Goal: Task Accomplishment & Management: Use online tool/utility

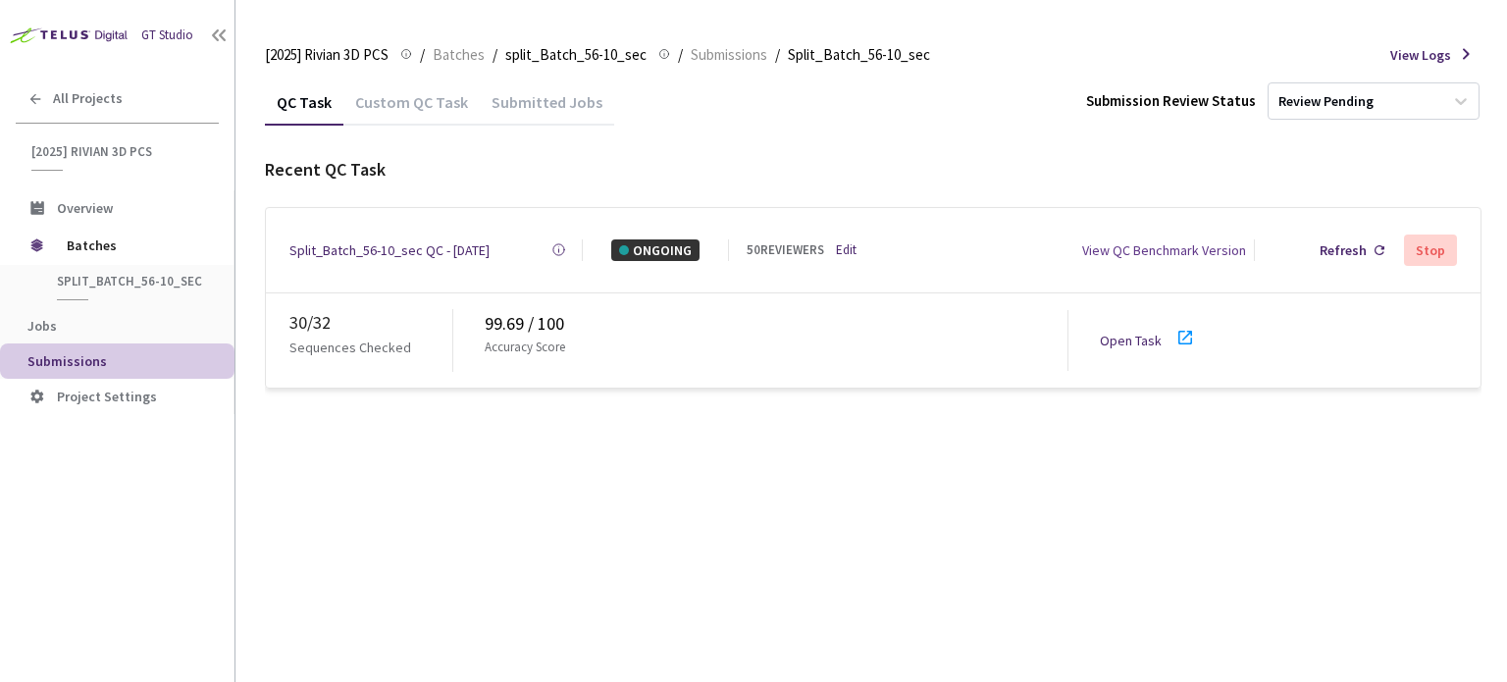
click at [840, 240] on link "Edit" at bounding box center [846, 250] width 21 height 20
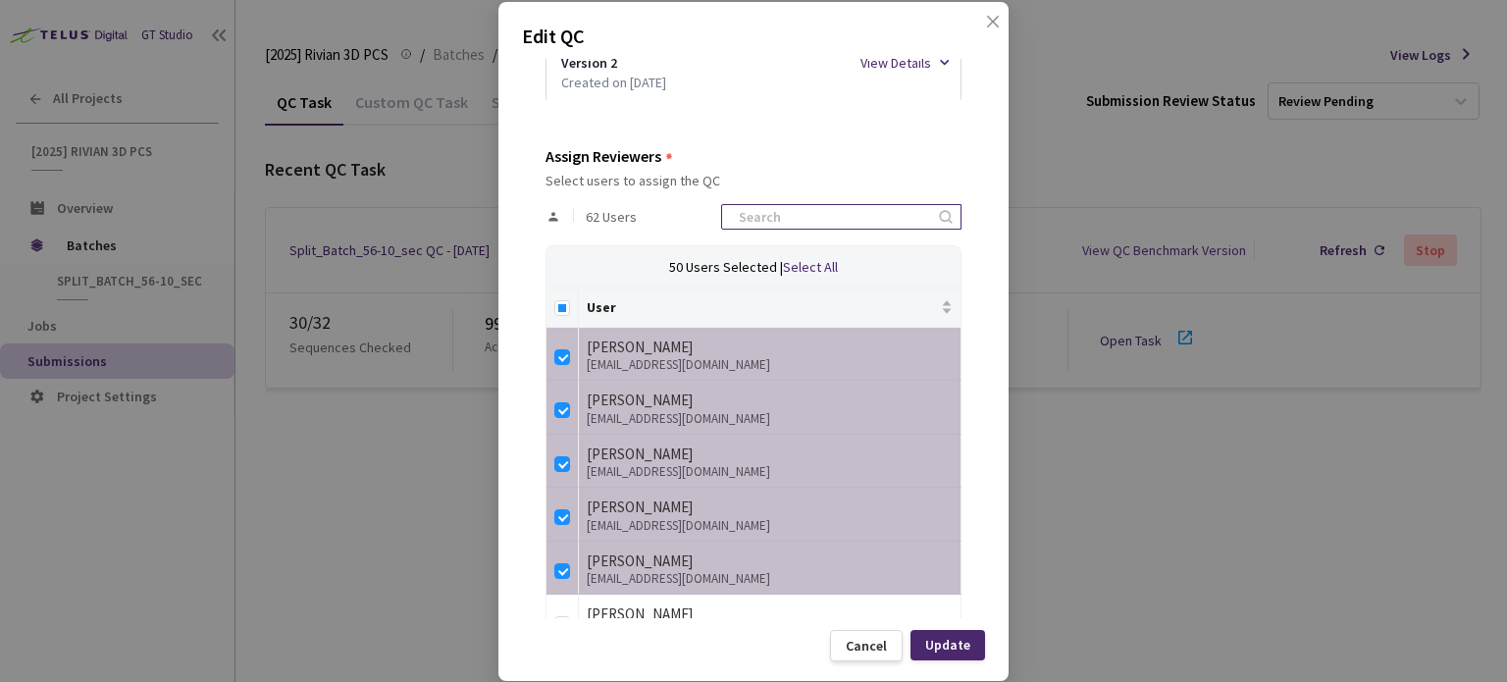
scroll to position [491, 0]
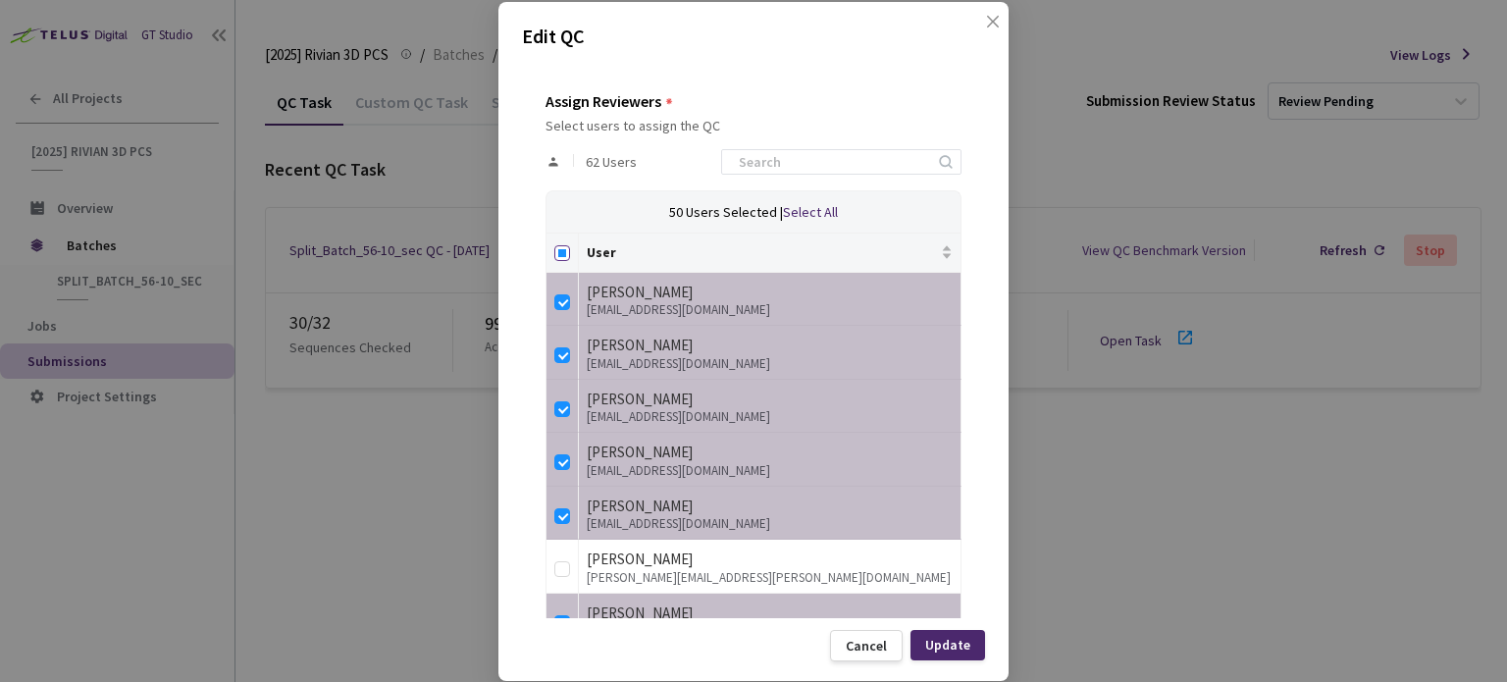
click at [561, 253] on input "Select all" at bounding box center [563, 253] width 16 height 16
checkbox input "true"
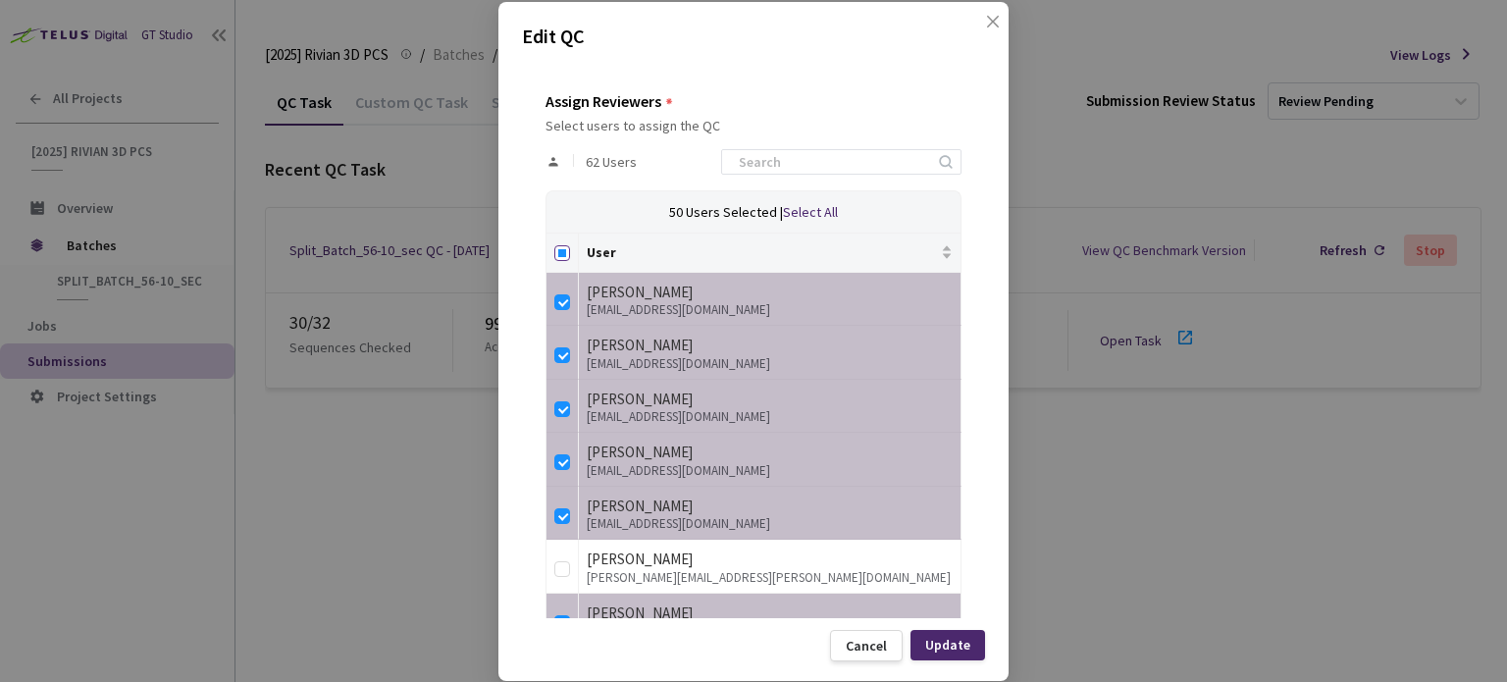
checkbox input "true"
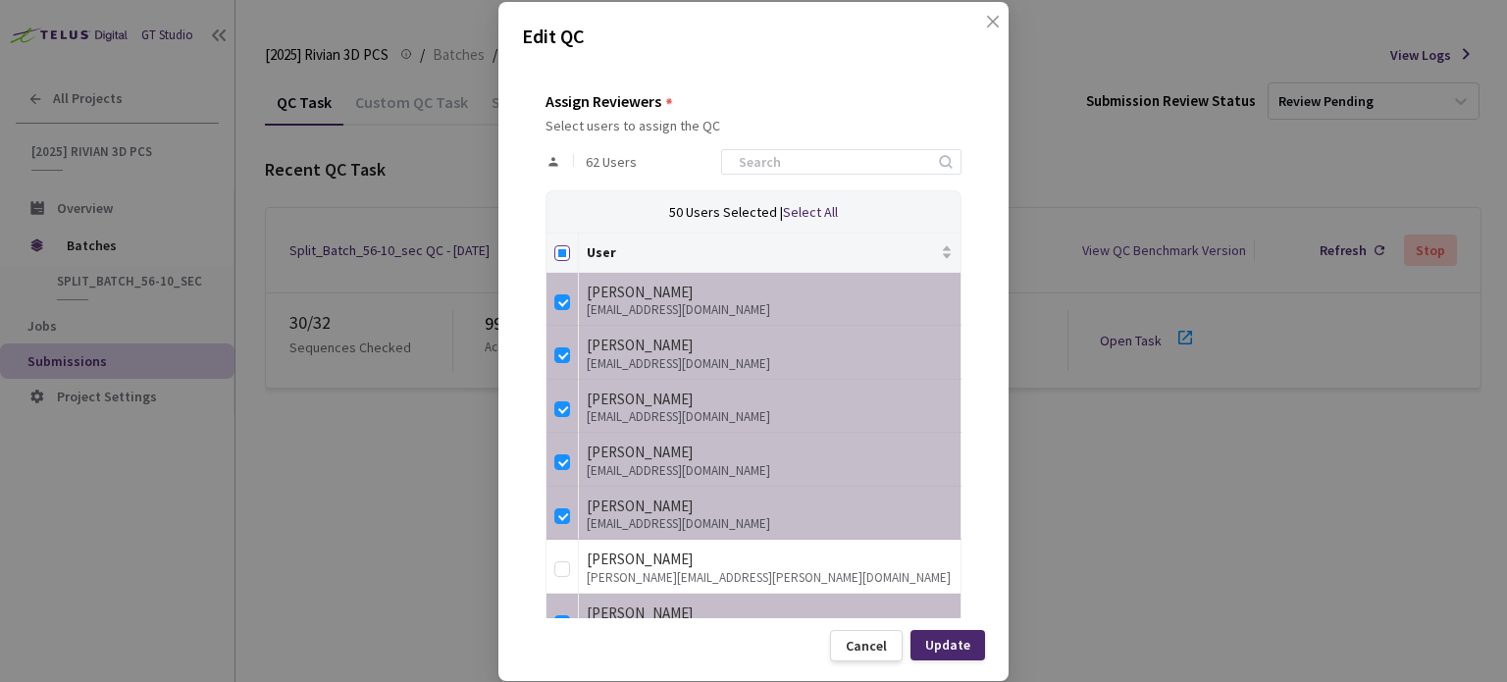
checkbox input "true"
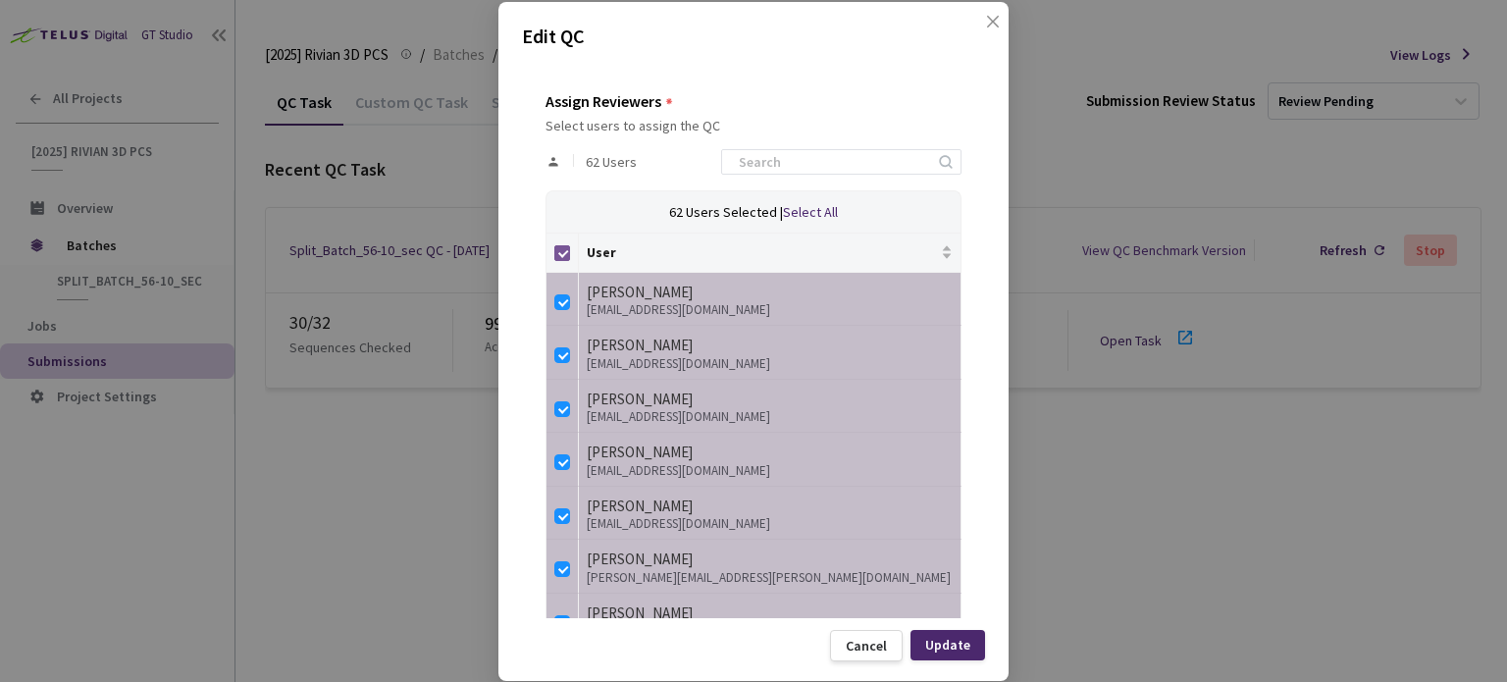
click at [561, 253] on input "Select all" at bounding box center [563, 253] width 16 height 16
checkbox input "false"
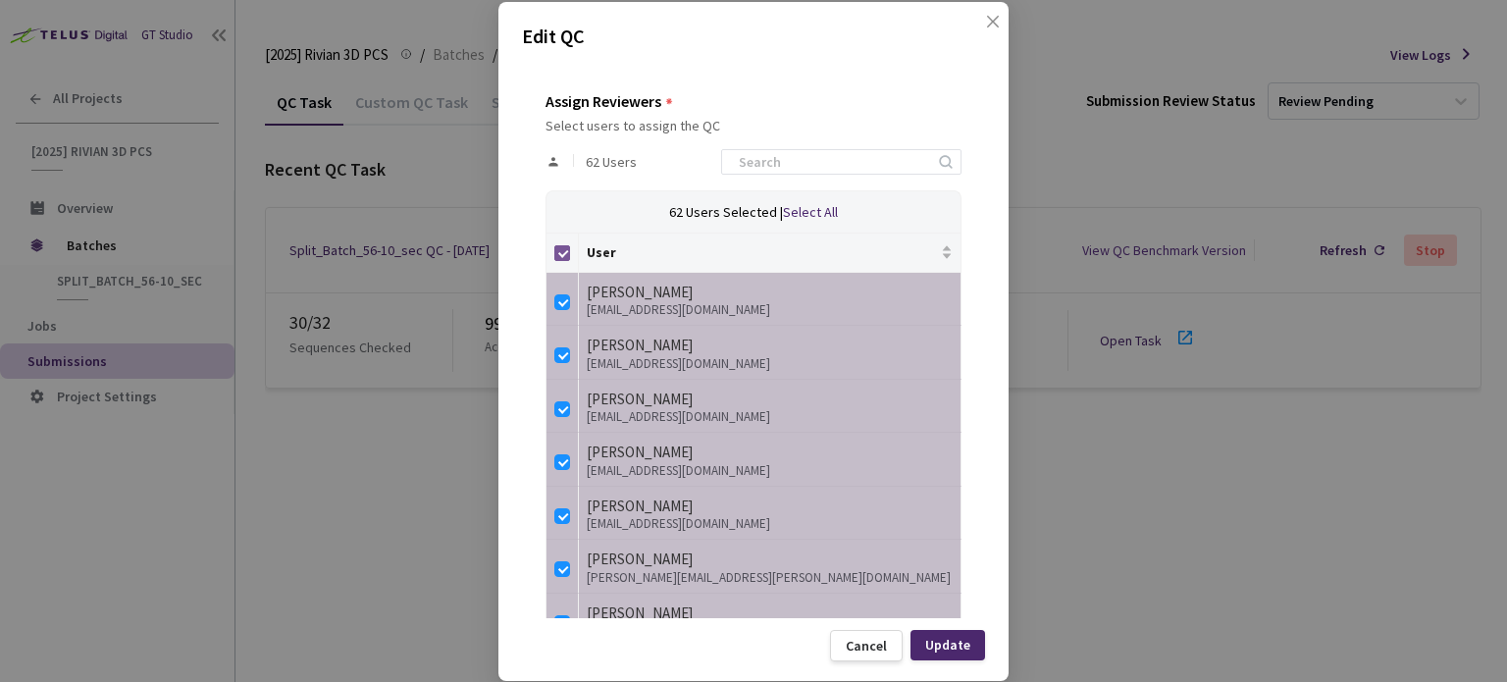
checkbox input "false"
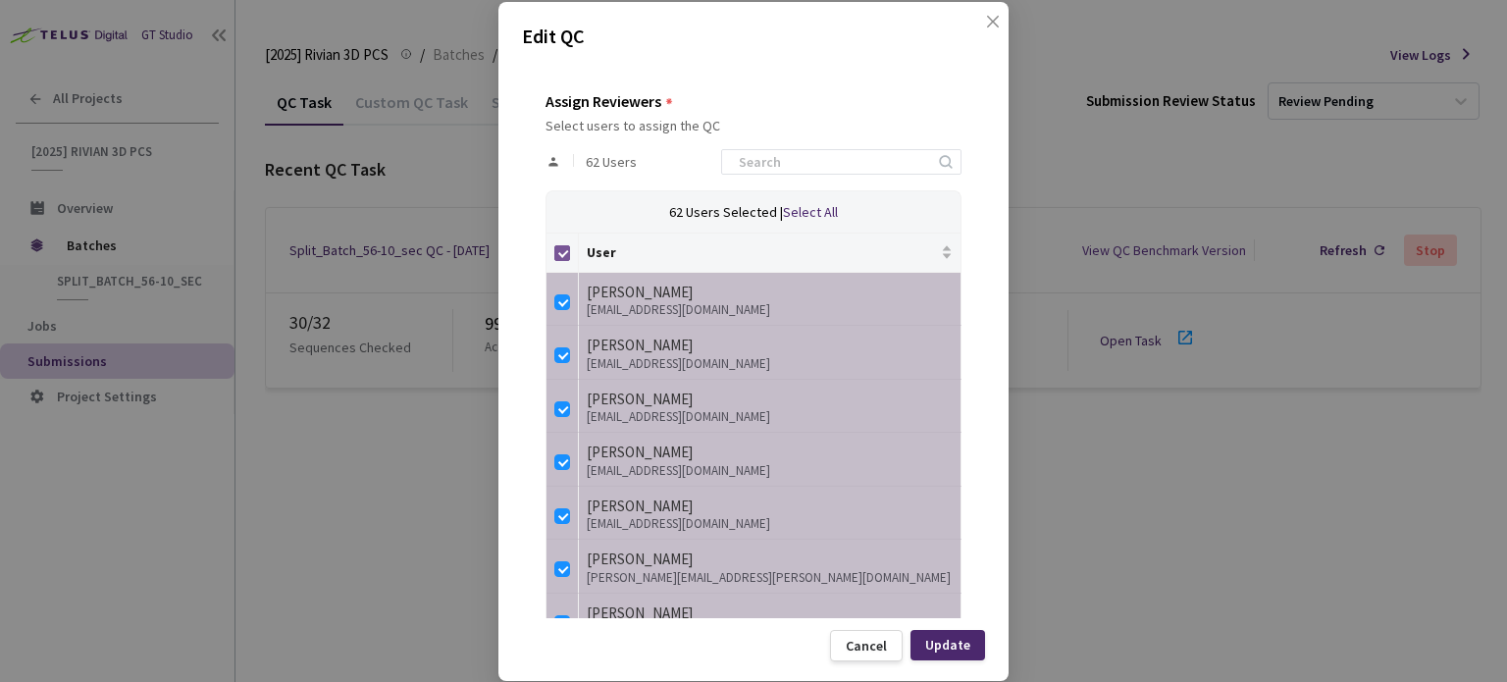
checkbox input "false"
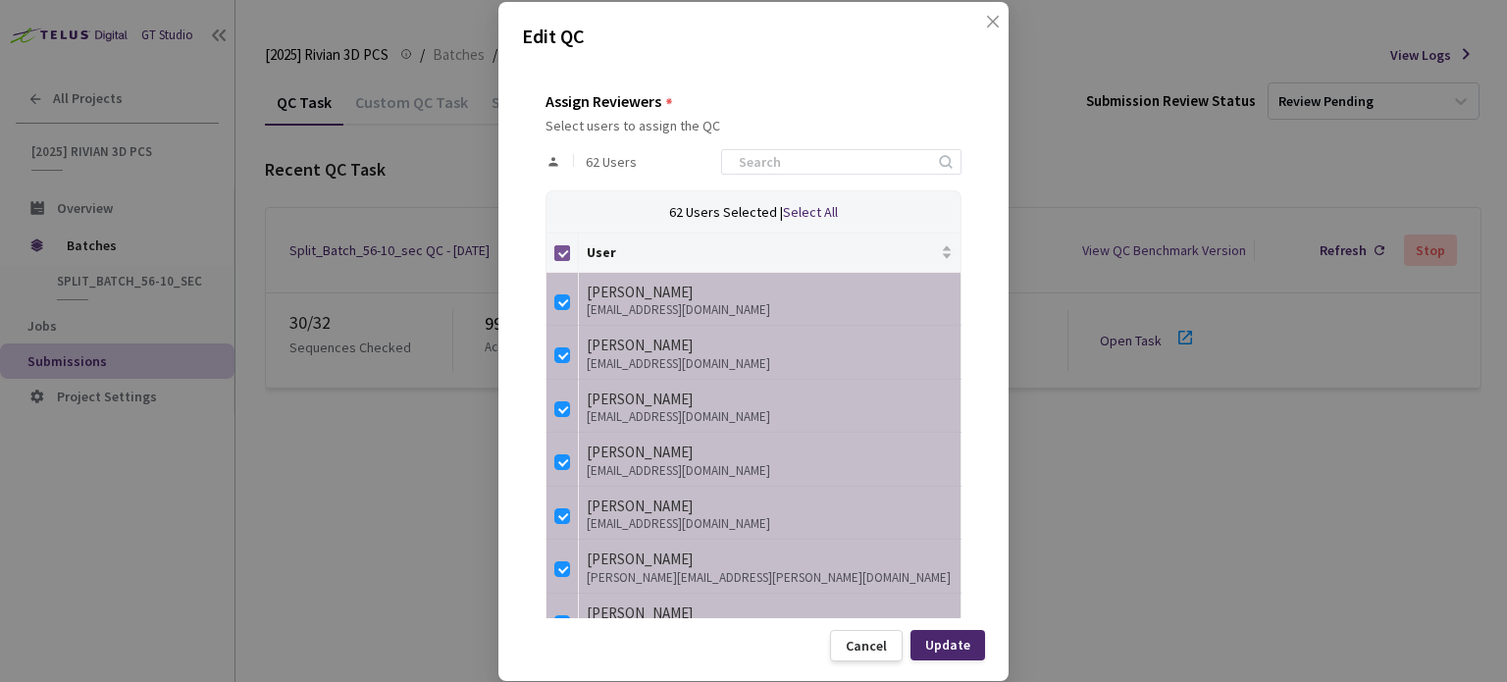
checkbox input "false"
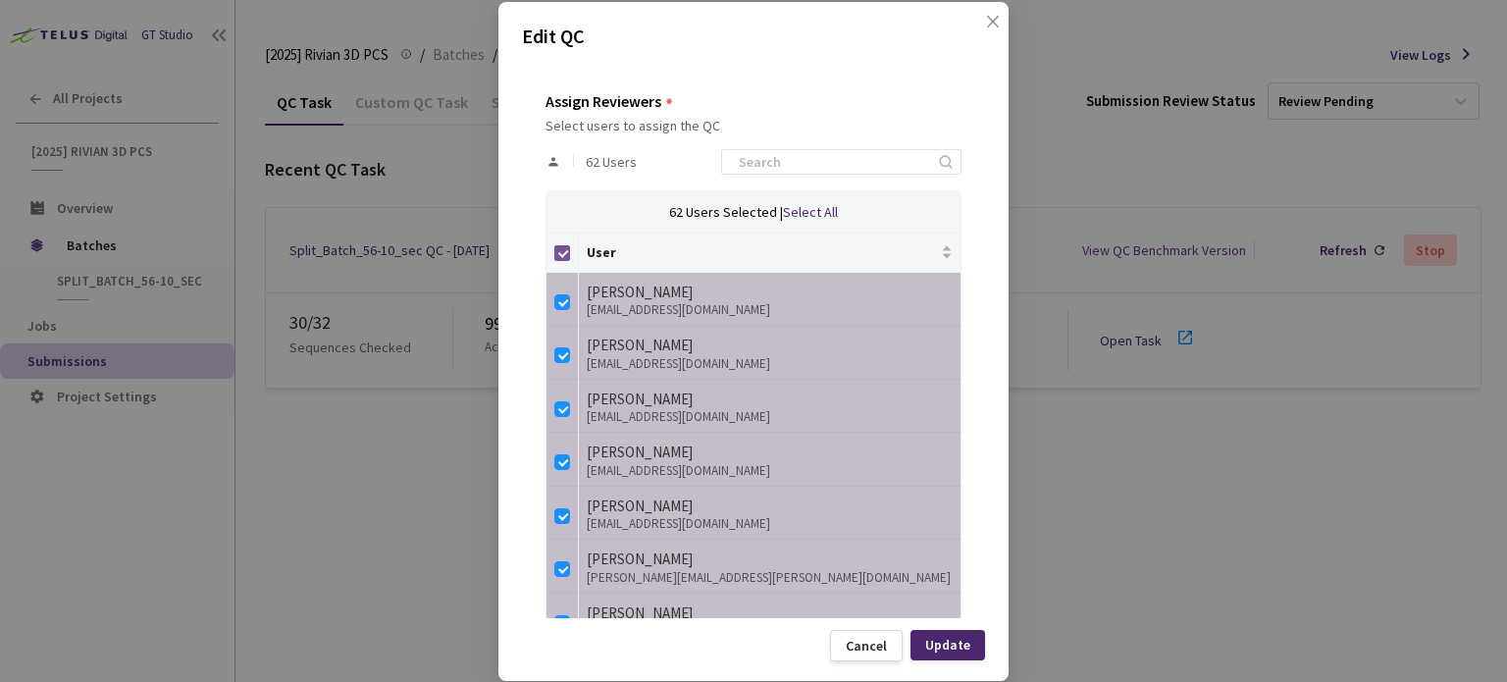
checkbox input "false"
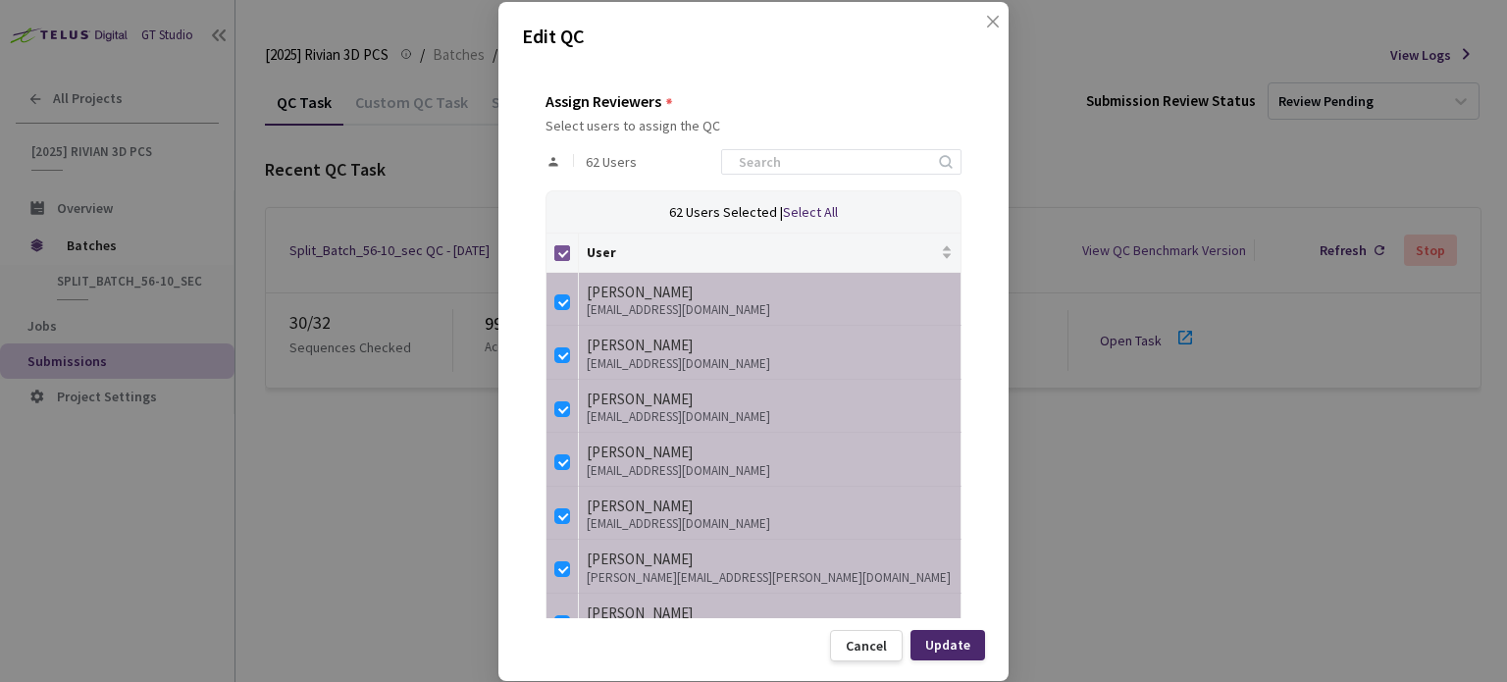
checkbox input "false"
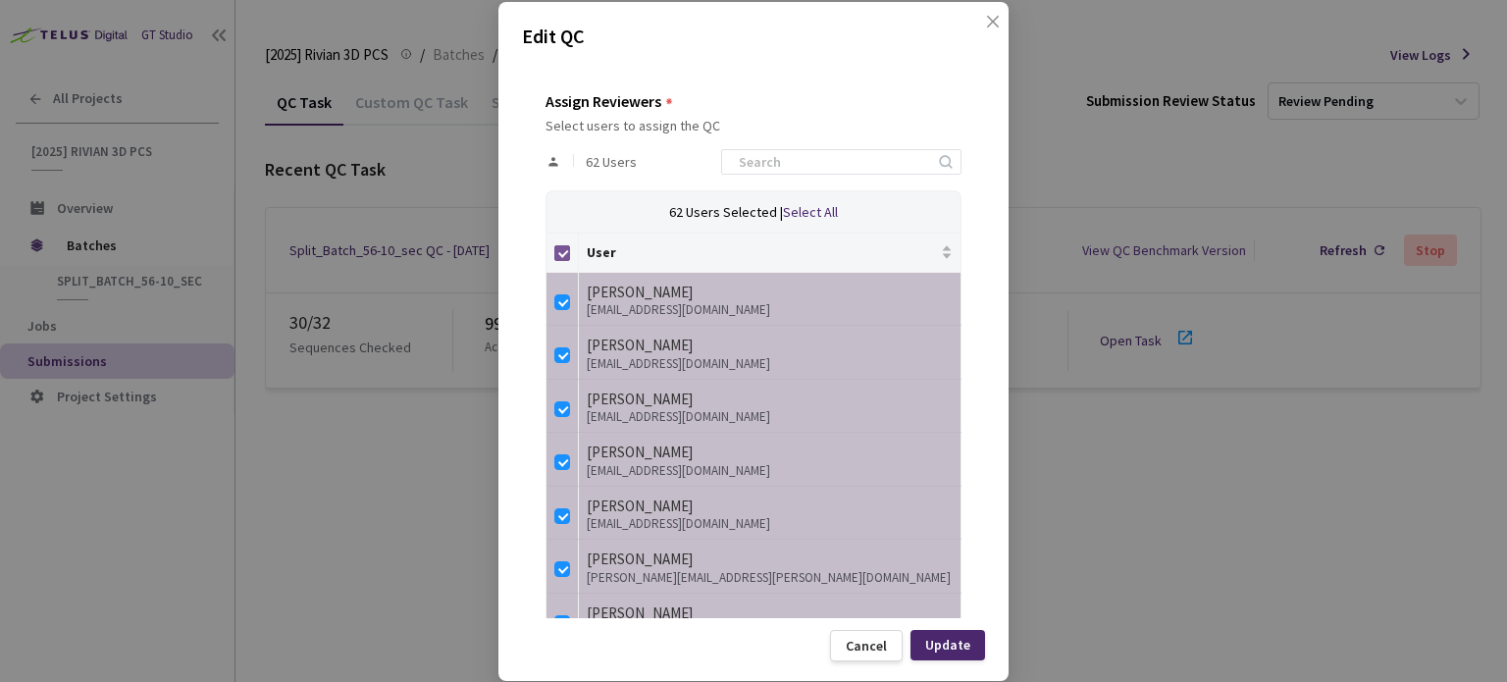
checkbox input "false"
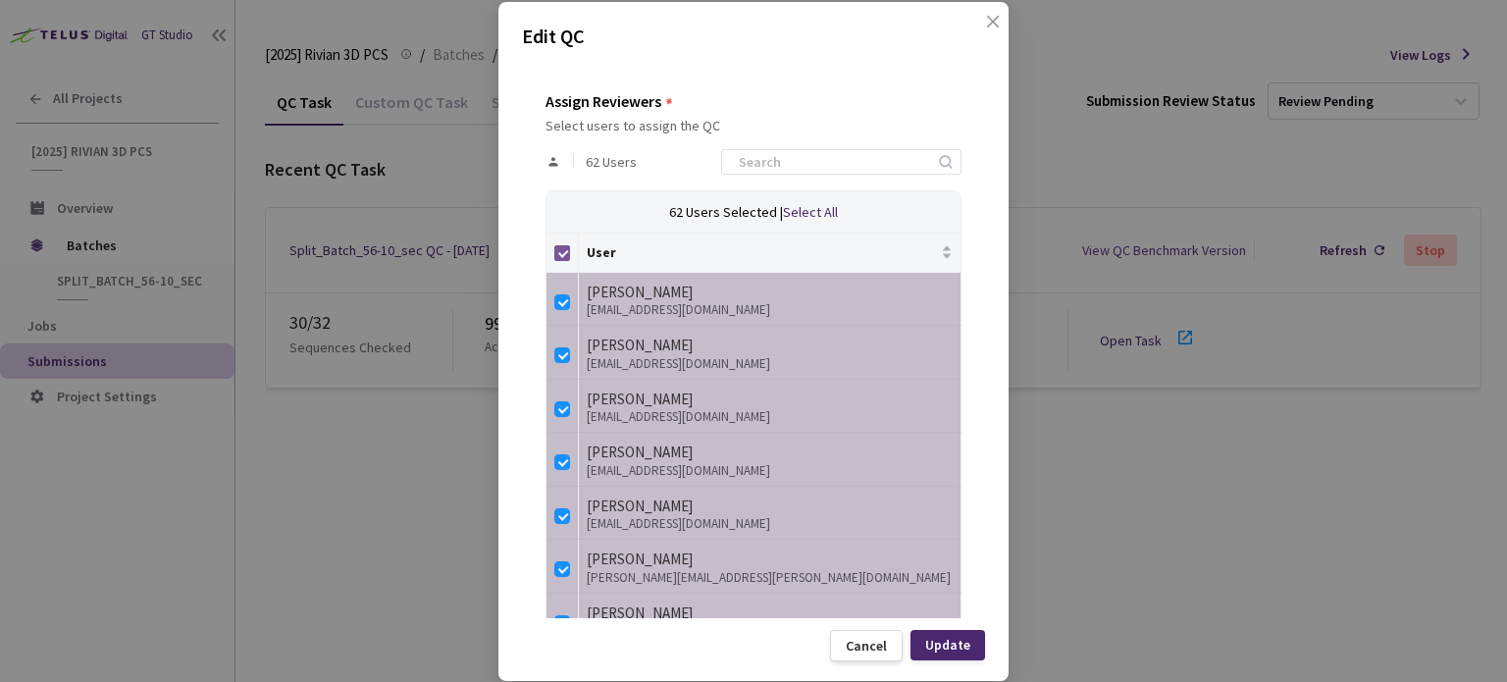
checkbox input "false"
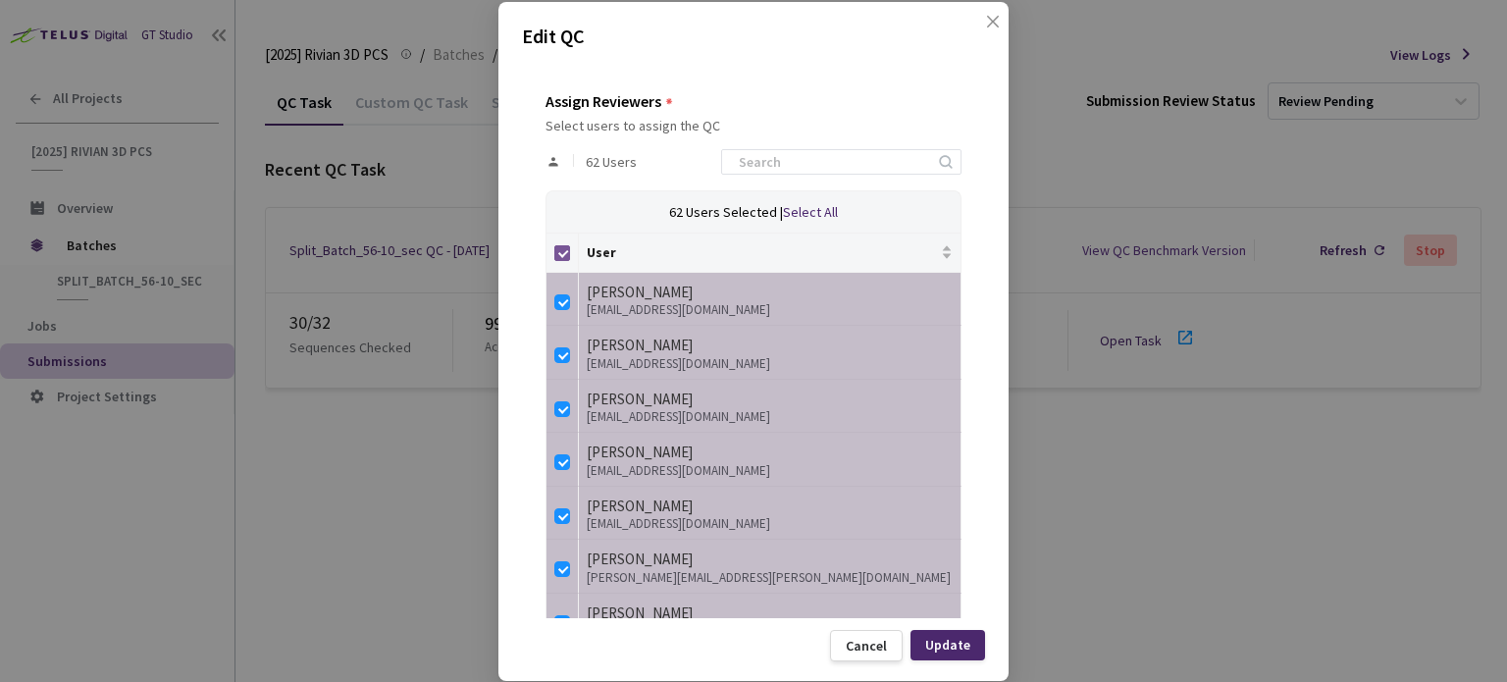
checkbox input "false"
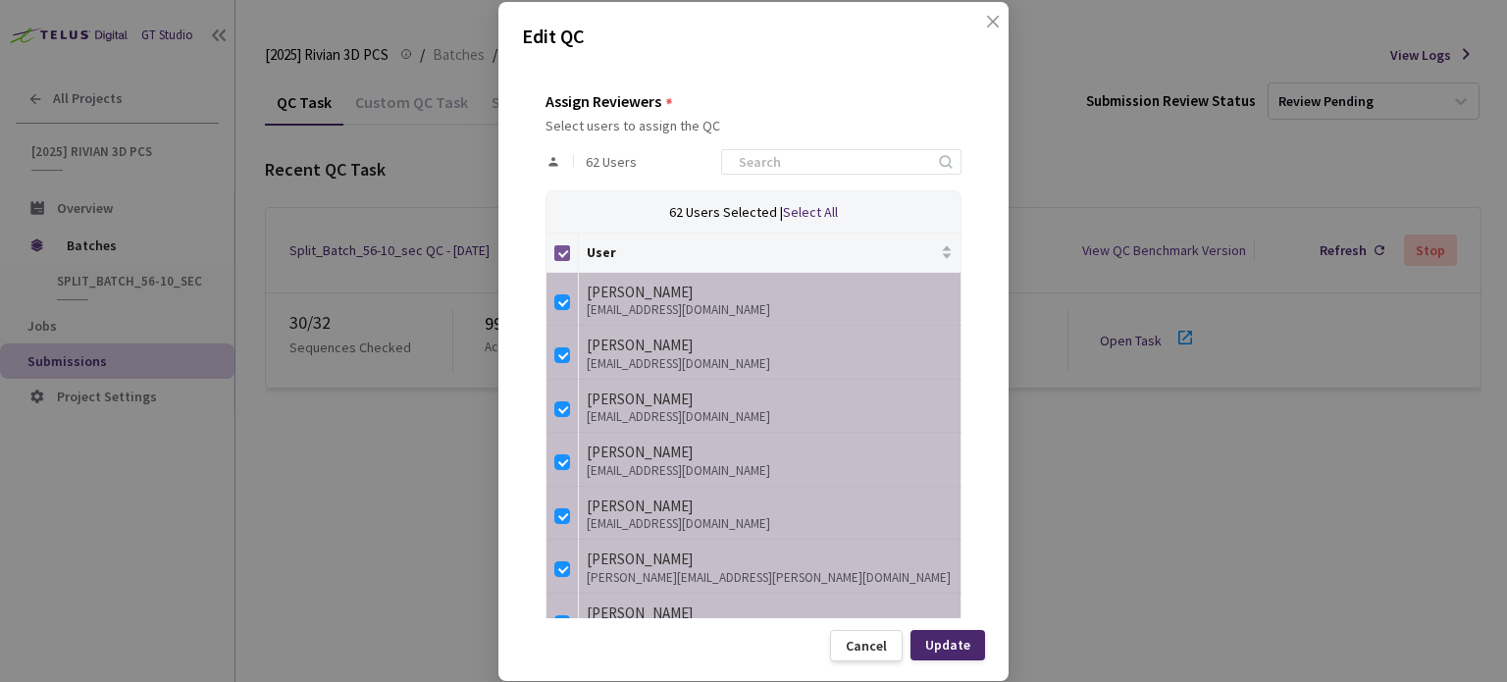
checkbox input "false"
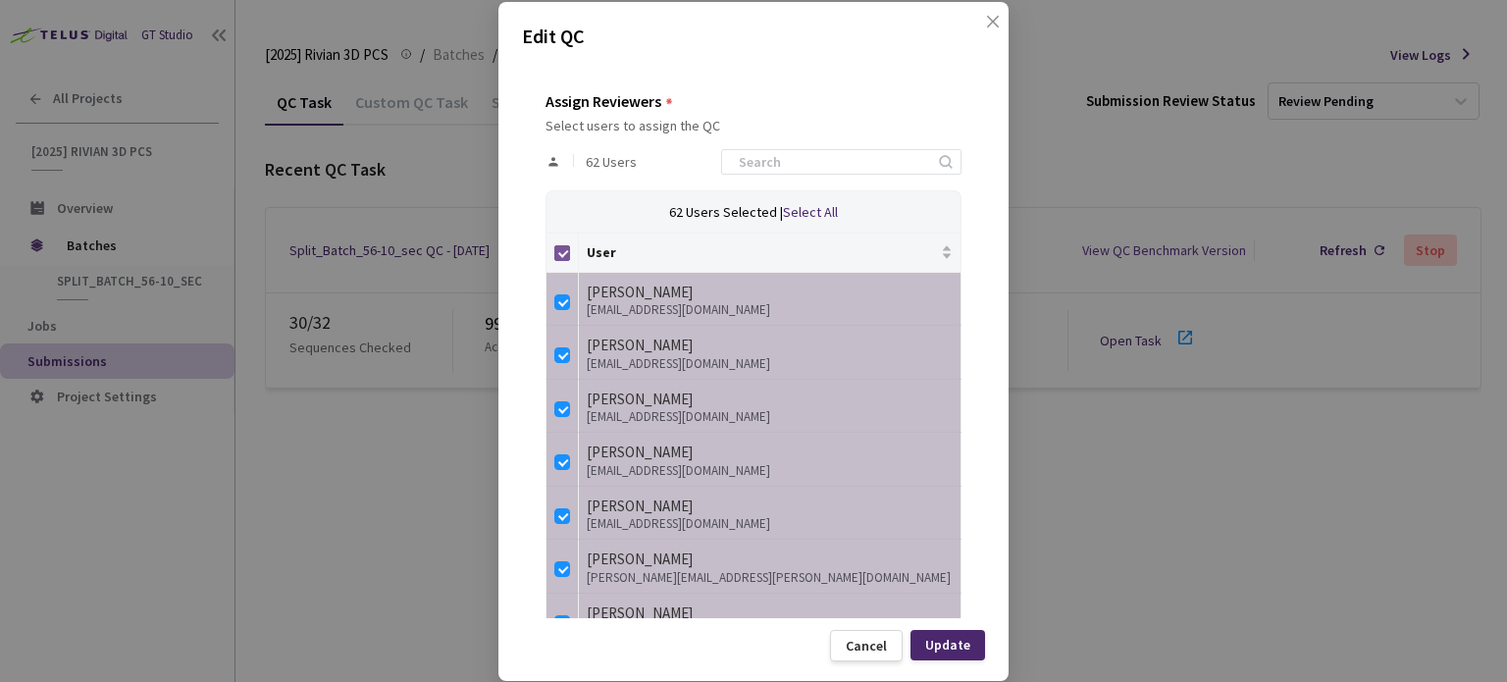
checkbox input "false"
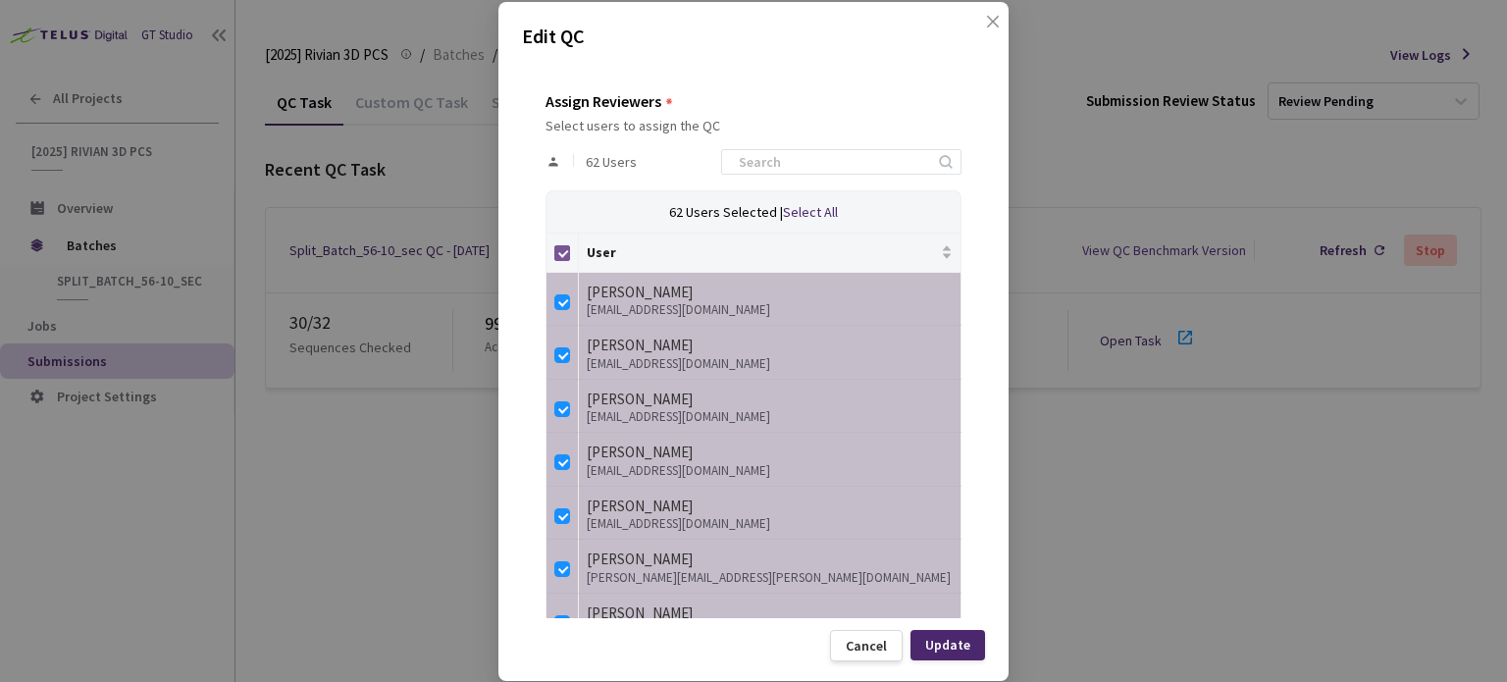
checkbox input "false"
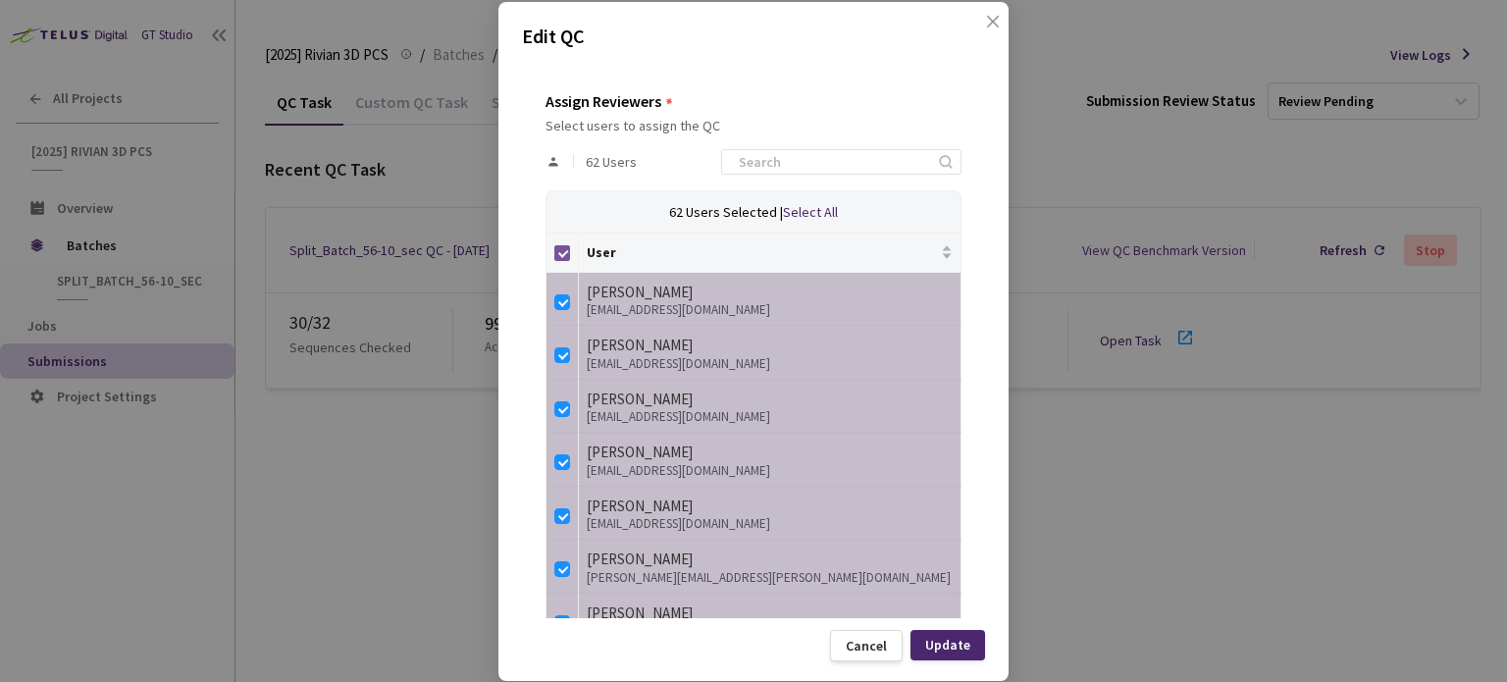
checkbox input "false"
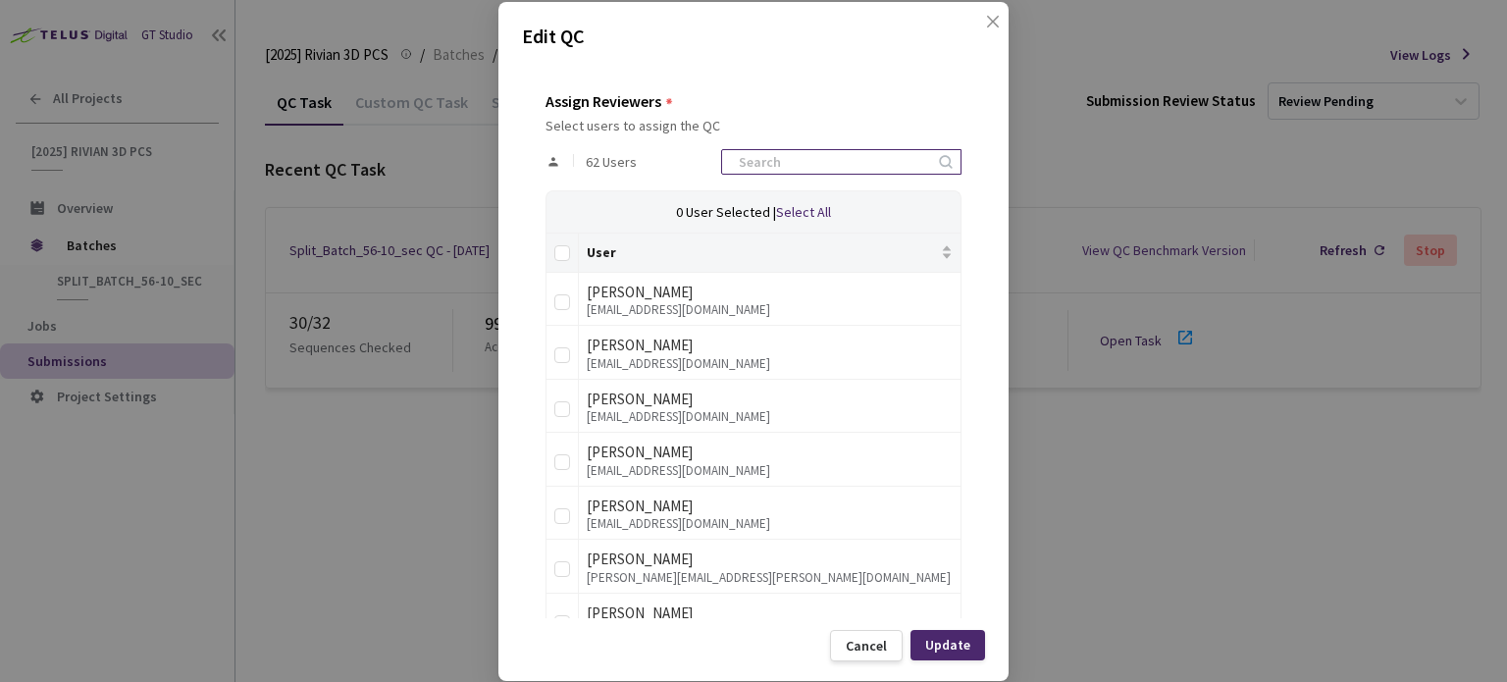
click at [817, 161] on input at bounding box center [831, 162] width 209 height 24
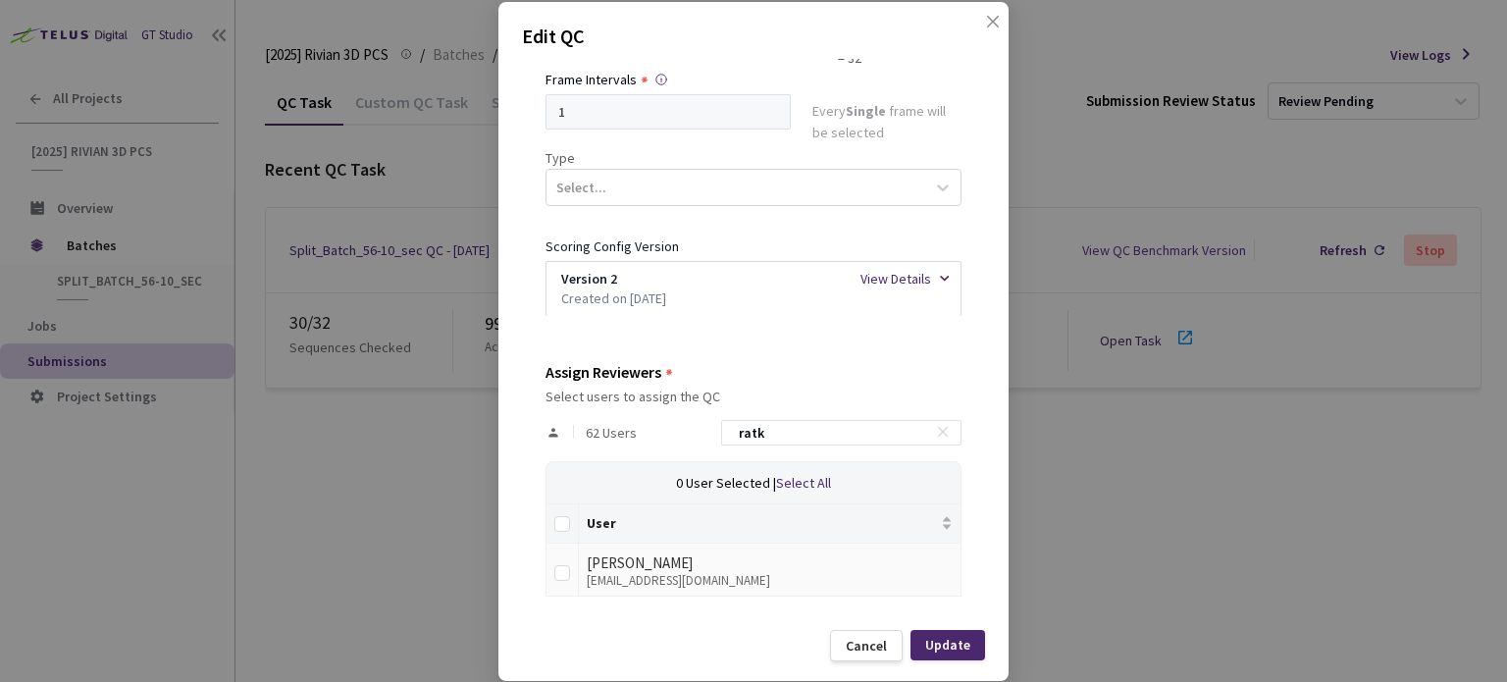
type input "ratk"
click at [575, 569] on td at bounding box center [563, 571] width 32 height 54
click at [569, 571] on td at bounding box center [563, 571] width 32 height 54
click at [563, 572] on input "checkbox" at bounding box center [563, 573] width 16 height 16
checkbox input "true"
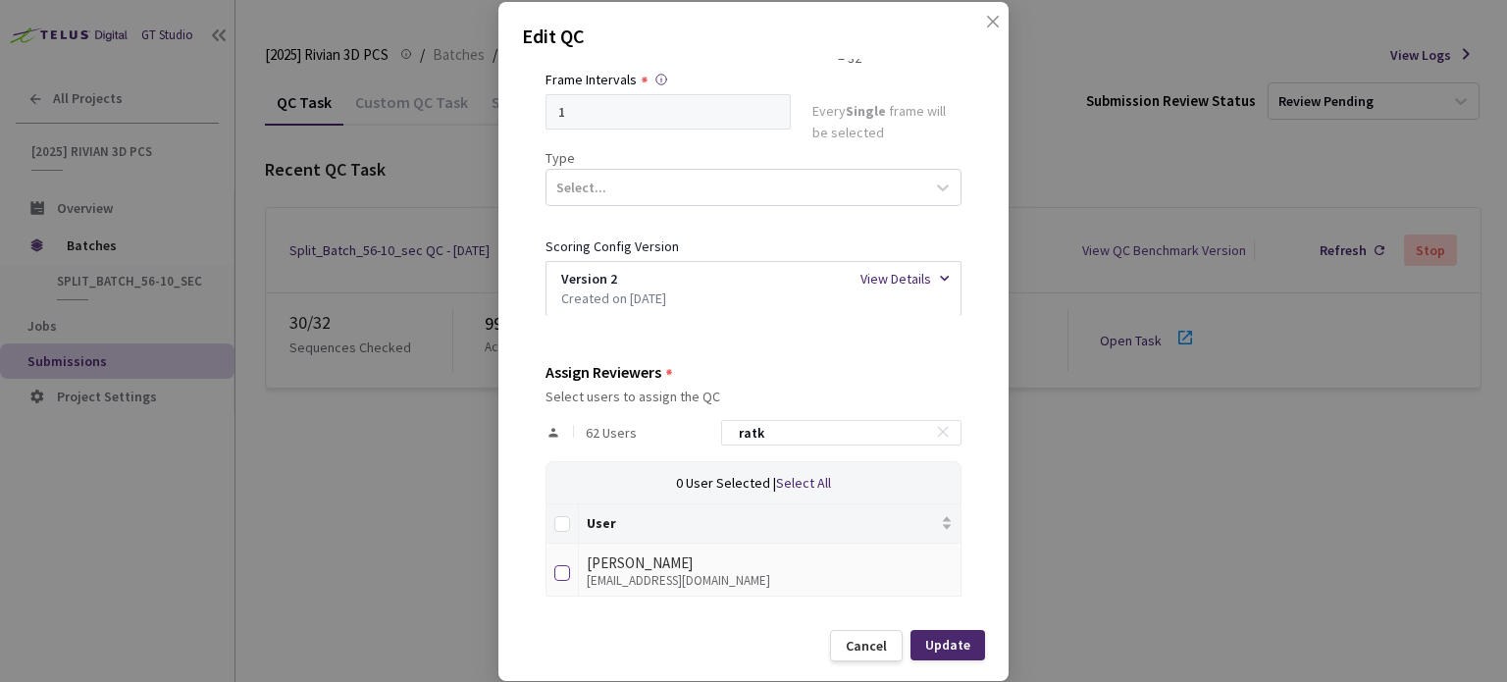
checkbox input "true"
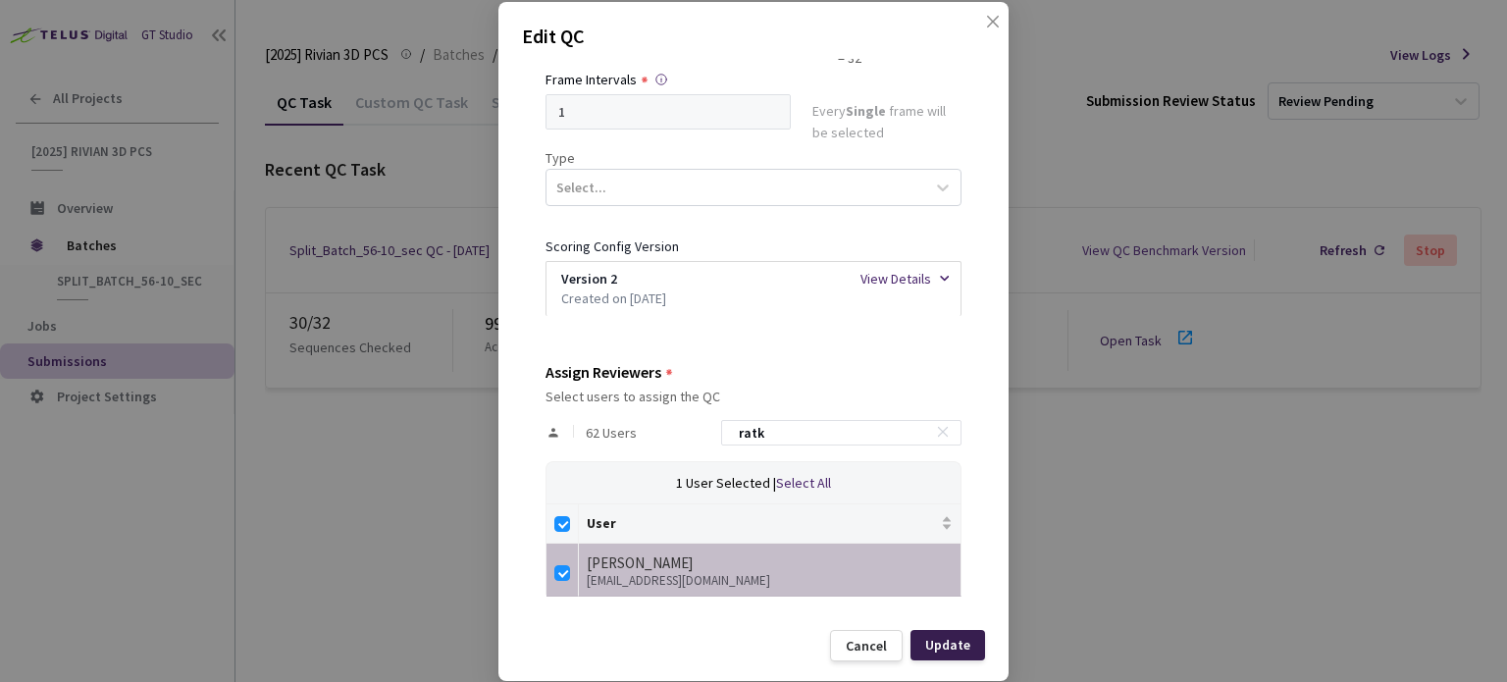
click at [952, 646] on div "Update" at bounding box center [947, 645] width 45 height 16
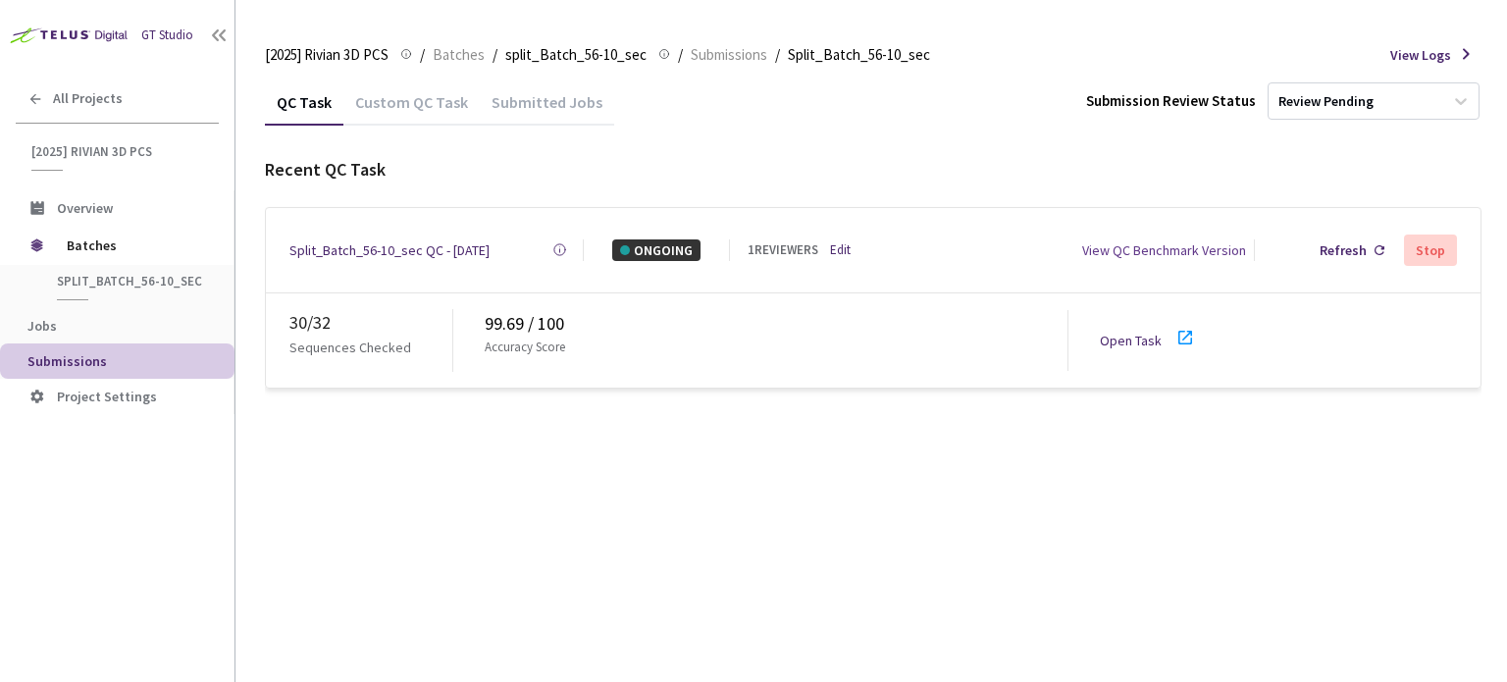
click at [1193, 326] on icon at bounding box center [1186, 338] width 24 height 24
click at [1374, 242] on div "Refresh" at bounding box center [1352, 250] width 80 height 37
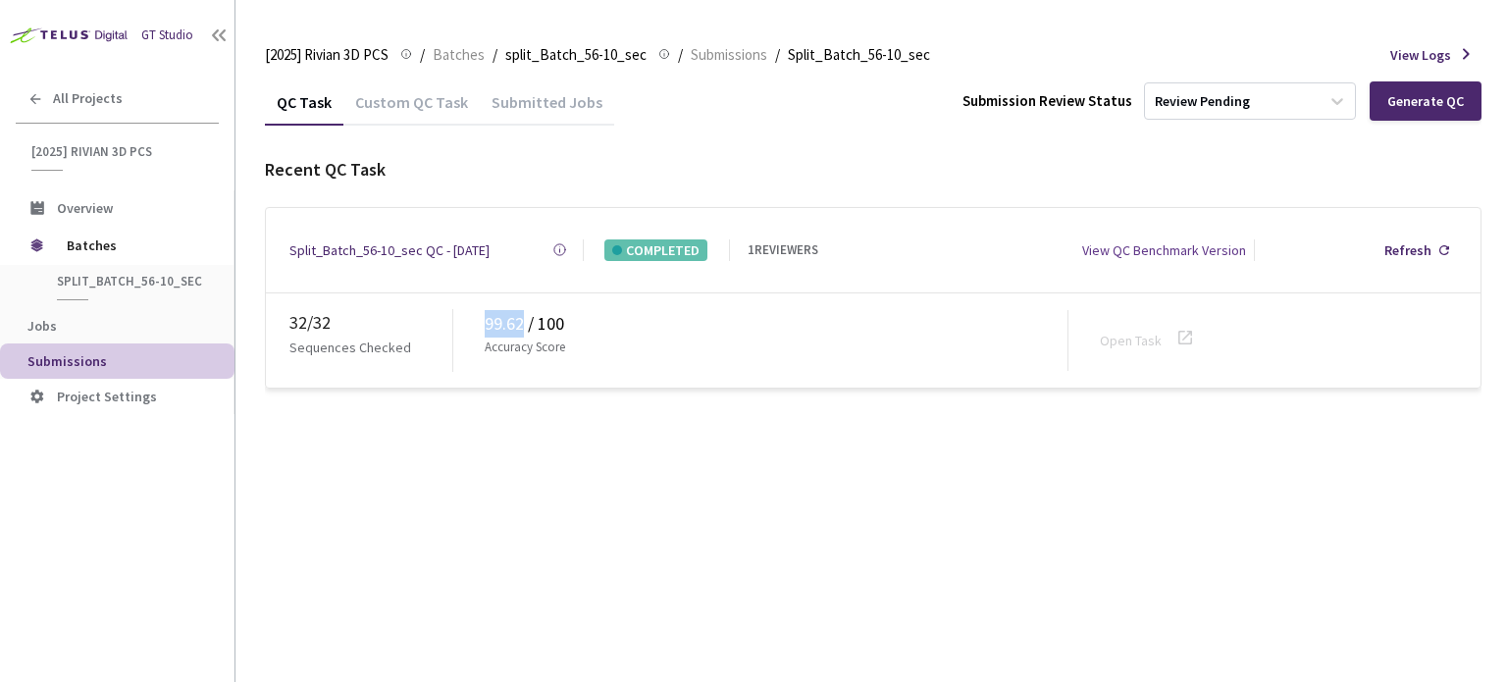
drag, startPoint x: 488, startPoint y: 315, endPoint x: 522, endPoint y: 313, distance: 34.4
click at [522, 313] on div "99.62 / 100" at bounding box center [776, 323] width 583 height 27
copy div "99.62"
